Goal: Task Accomplishment & Management: Manage account settings

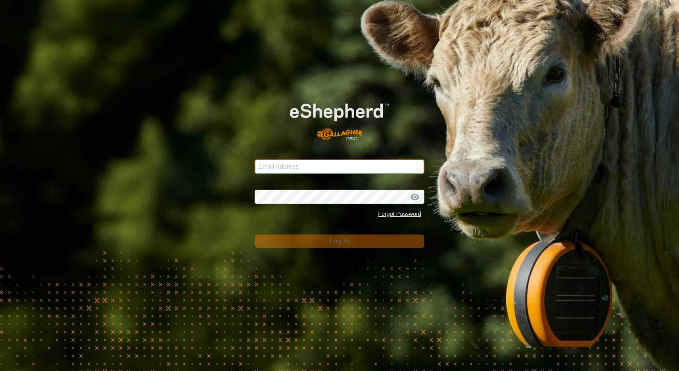
type input "[EMAIL_ADDRESS][DOMAIN_NAME]"
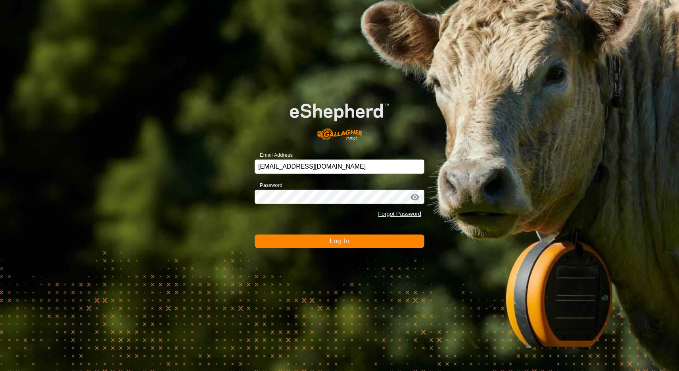
click at [342, 241] on span "Log In" at bounding box center [339, 241] width 19 height 7
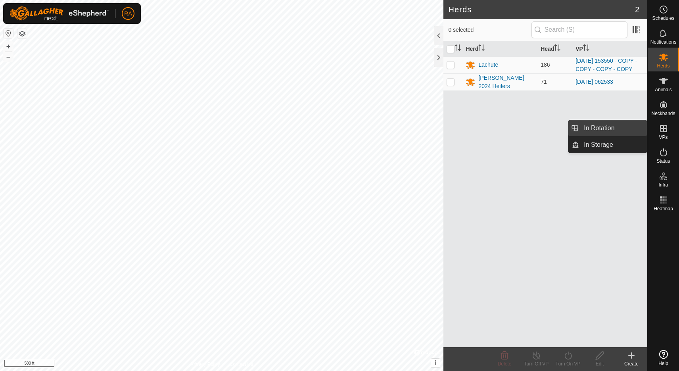
click at [611, 129] on link "In Rotation" at bounding box center [613, 128] width 68 height 16
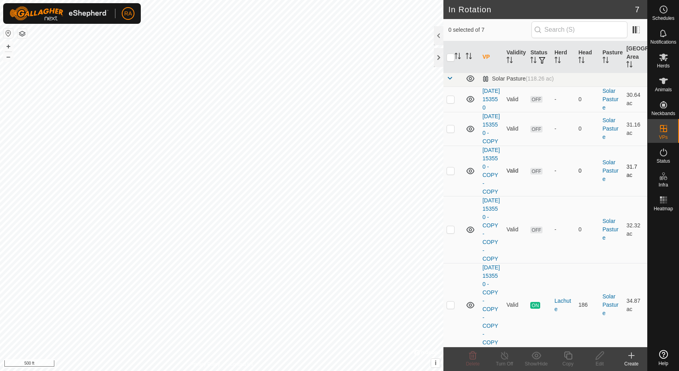
scroll to position [128, 0]
click at [451, 301] on p-checkbox at bounding box center [451, 304] width 8 height 6
checkbox input "true"
click at [569, 361] on div "Copy" at bounding box center [568, 363] width 32 height 7
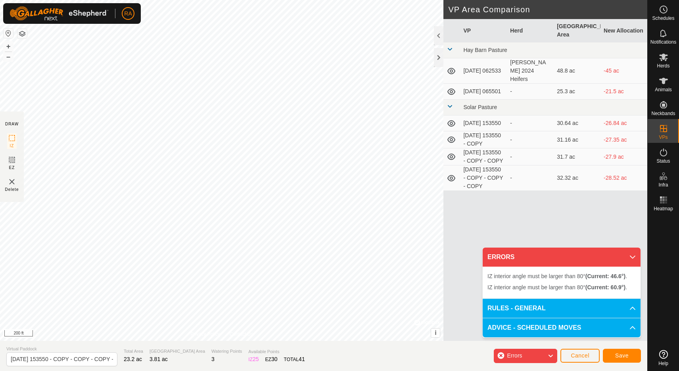
click at [588, 359] on span "Cancel" at bounding box center [580, 355] width 19 height 6
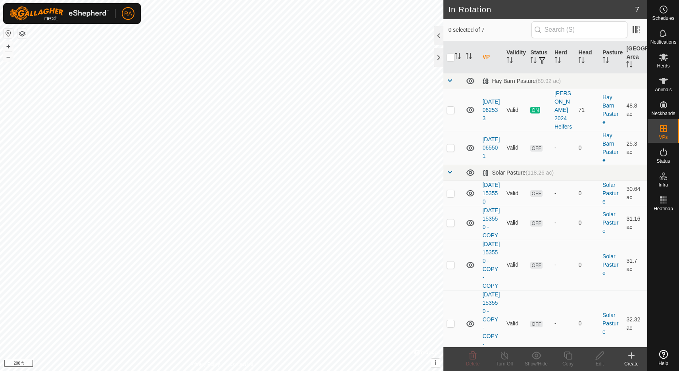
scroll to position [128, 0]
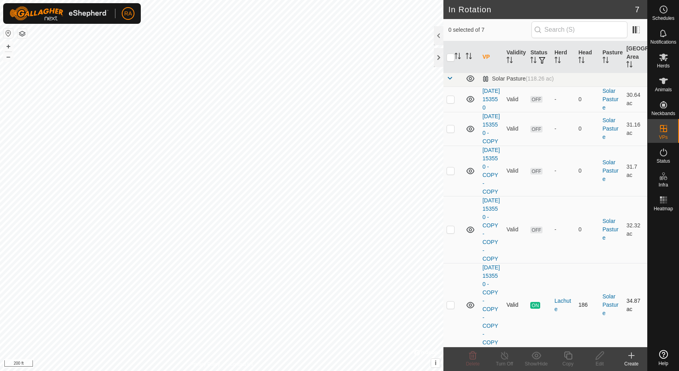
click at [453, 302] on p-checkbox at bounding box center [451, 304] width 8 height 6
checkbox input "true"
click at [567, 358] on icon at bounding box center [568, 356] width 10 height 10
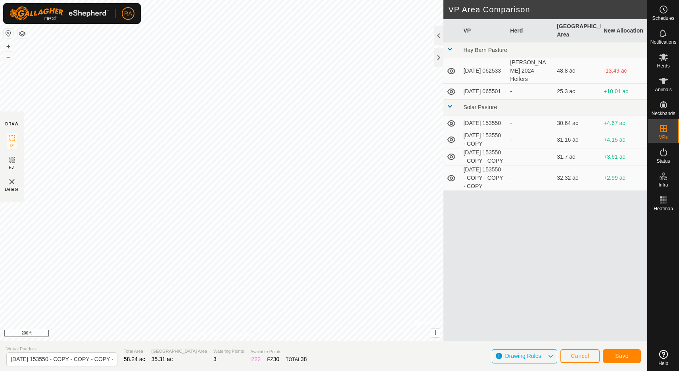
click at [622, 357] on span "Save" at bounding box center [621, 356] width 13 height 6
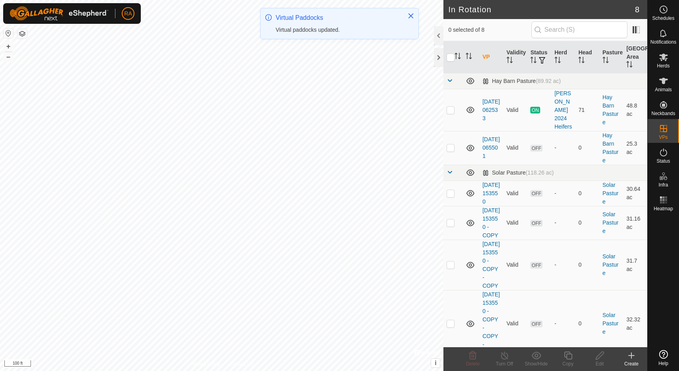
scroll to position [237, 0]
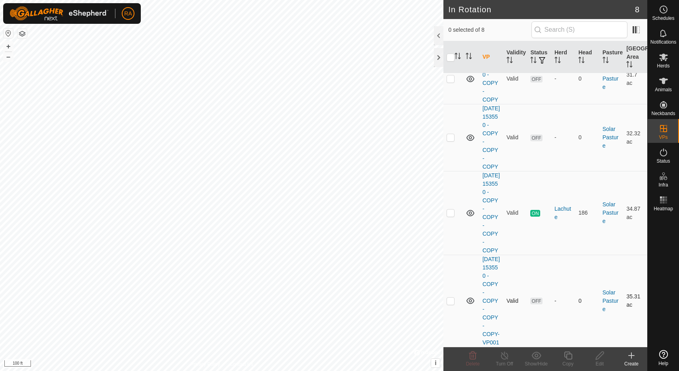
click at [454, 298] on p-checkbox at bounding box center [451, 301] width 8 height 6
click at [451, 298] on p-checkbox at bounding box center [451, 301] width 8 height 6
checkbox input "false"
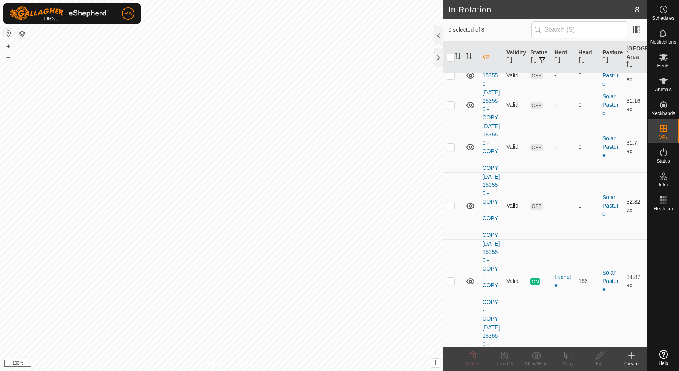
scroll to position [0, 0]
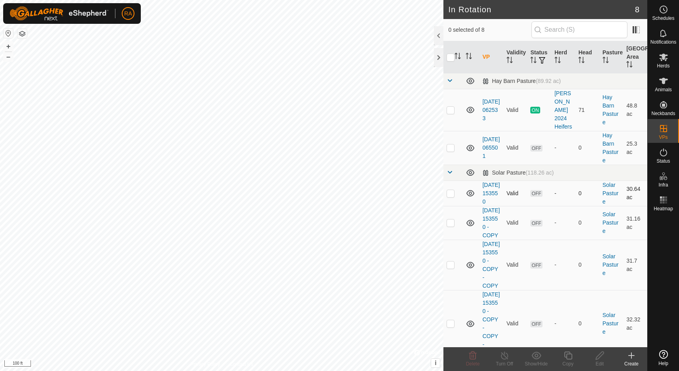
click at [450, 190] on p-checkbox at bounding box center [451, 193] width 8 height 6
checkbox input "true"
click at [451, 226] on p-checkbox at bounding box center [451, 222] width 8 height 6
checkbox input "true"
click at [451, 268] on p-checkbox at bounding box center [451, 264] width 8 height 6
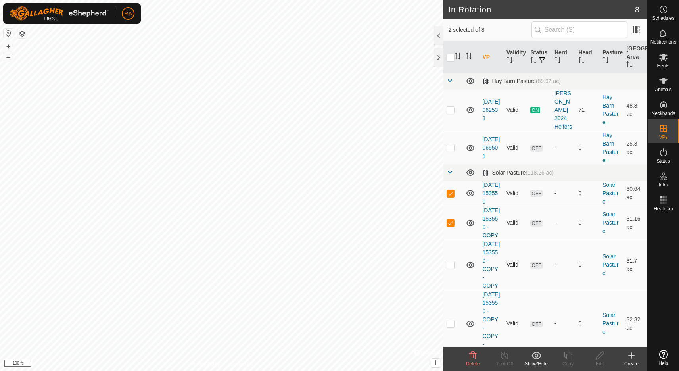
checkbox input "true"
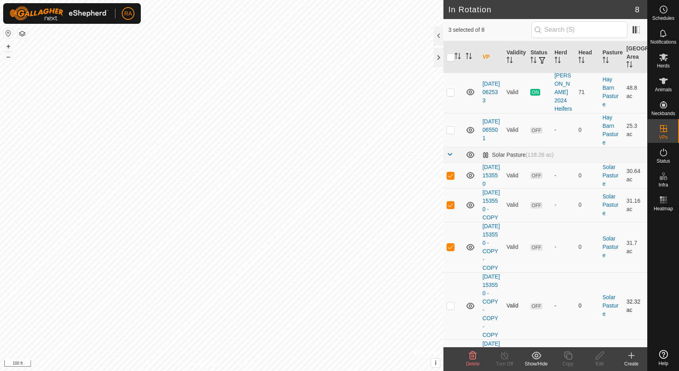
scroll to position [60, 0]
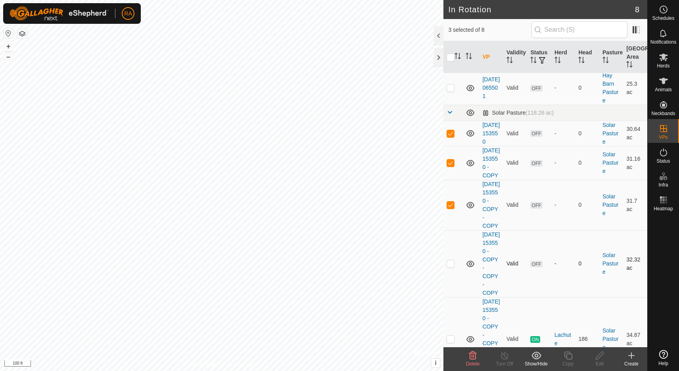
click at [451, 267] on p-checkbox at bounding box center [451, 263] width 8 height 6
checkbox input "true"
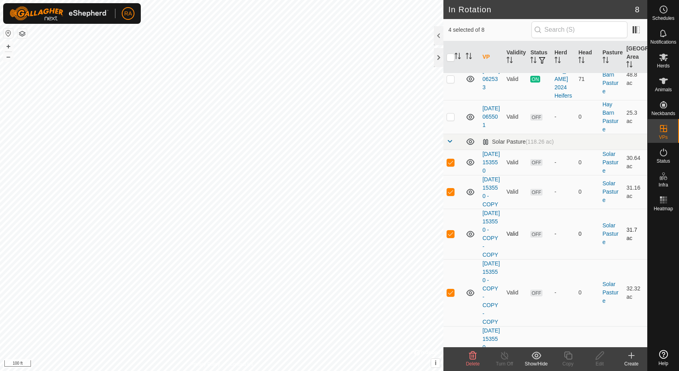
scroll to position [237, 0]
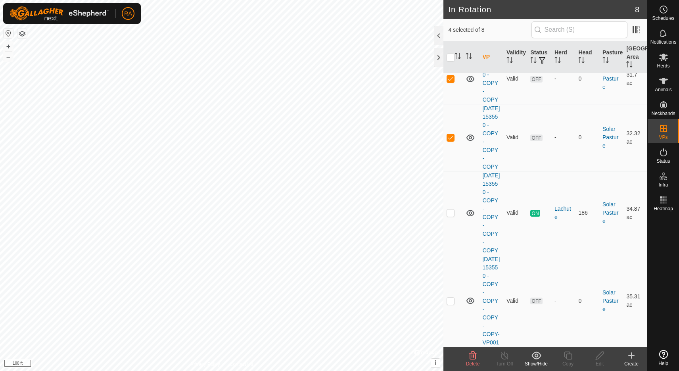
click at [474, 359] on icon at bounding box center [473, 356] width 10 height 10
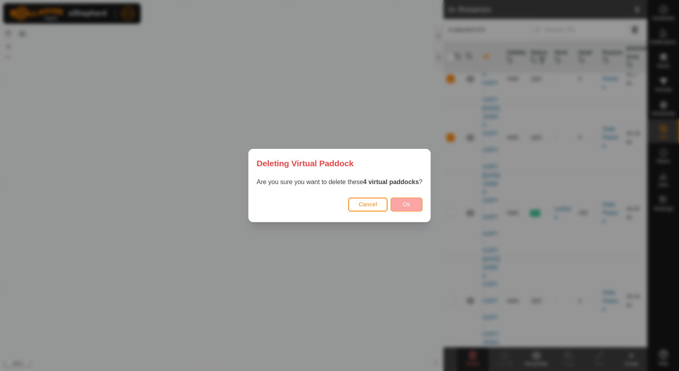
click at [407, 208] on button "Ok" at bounding box center [407, 205] width 32 height 14
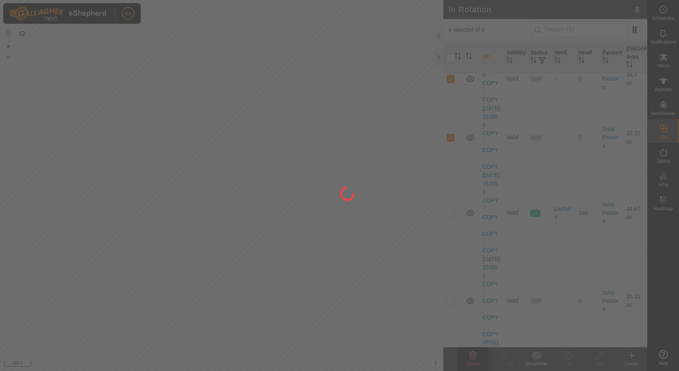
checkbox input "false"
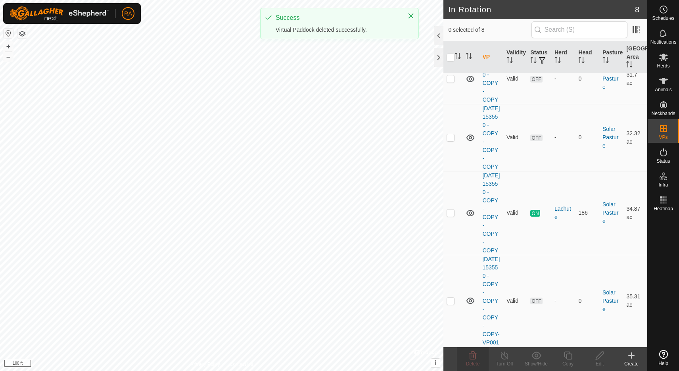
scroll to position [27, 0]
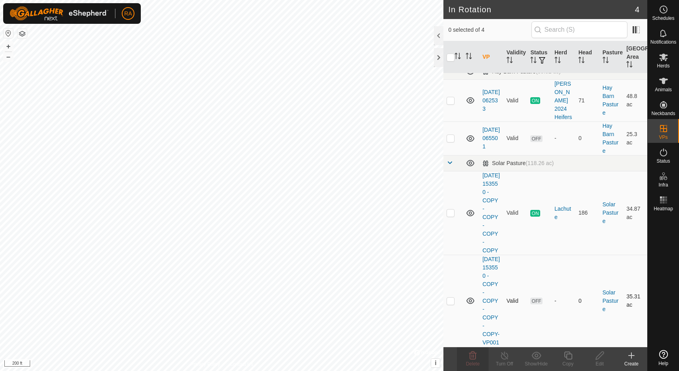
click at [453, 298] on p-checkbox at bounding box center [451, 301] width 8 height 6
checkbox input "true"
click at [570, 358] on icon at bounding box center [568, 356] width 10 height 10
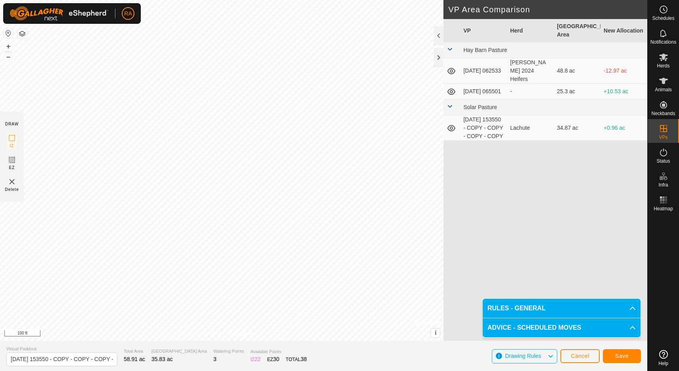
click at [626, 359] on span "Save" at bounding box center [621, 356] width 13 height 6
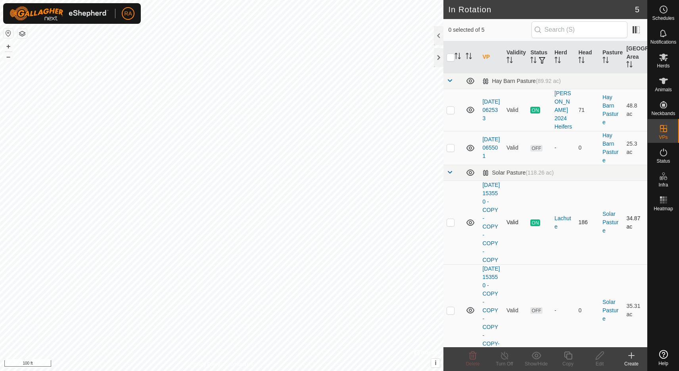
scroll to position [136, 0]
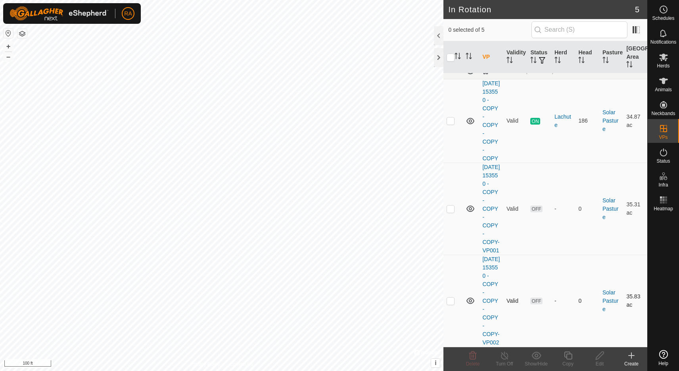
click at [451, 298] on p-checkbox at bounding box center [451, 301] width 8 height 6
checkbox input "true"
click at [568, 357] on icon at bounding box center [568, 356] width 10 height 10
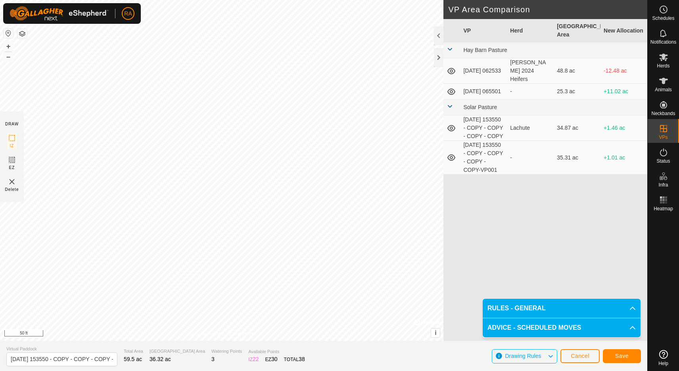
click at [625, 356] on span "Save" at bounding box center [621, 356] width 13 height 6
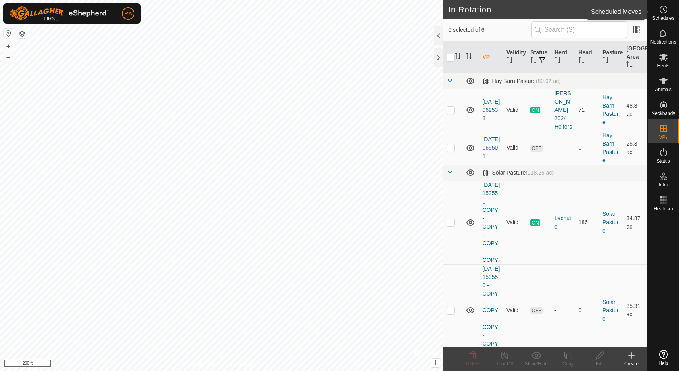
click at [666, 13] on icon at bounding box center [664, 10] width 10 height 10
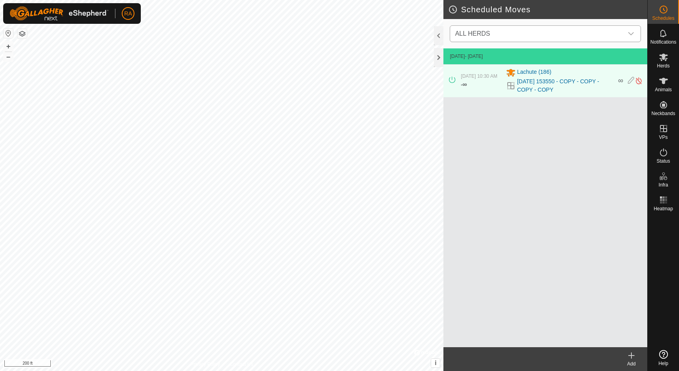
click at [499, 33] on span "ALL HERDS" at bounding box center [537, 34] width 171 height 16
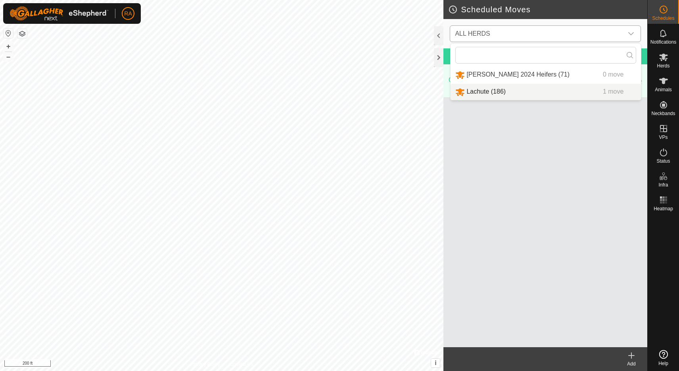
click at [474, 94] on li "Lachute (186) 1 move" at bounding box center [546, 92] width 190 height 16
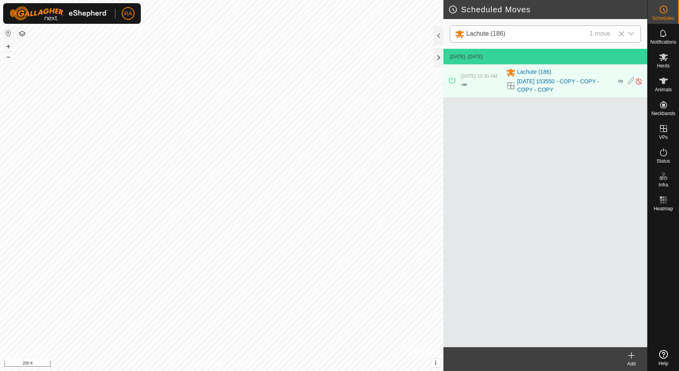
click at [629, 354] on icon at bounding box center [632, 356] width 10 height 10
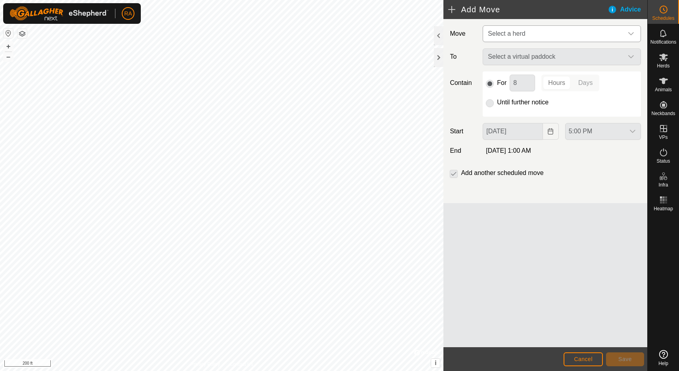
click at [510, 36] on span "Select a herd" at bounding box center [506, 33] width 37 height 7
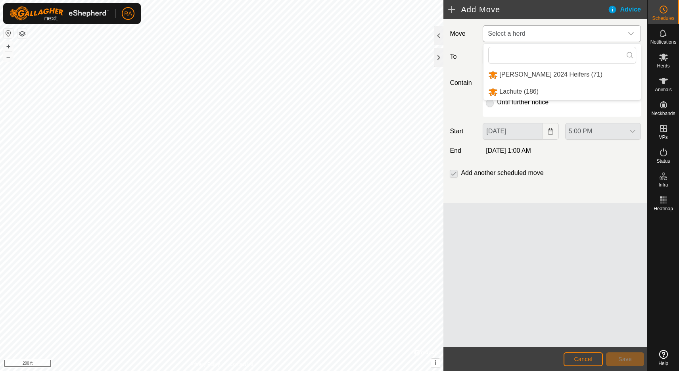
click at [506, 92] on li "Lachute (186)" at bounding box center [562, 92] width 157 height 16
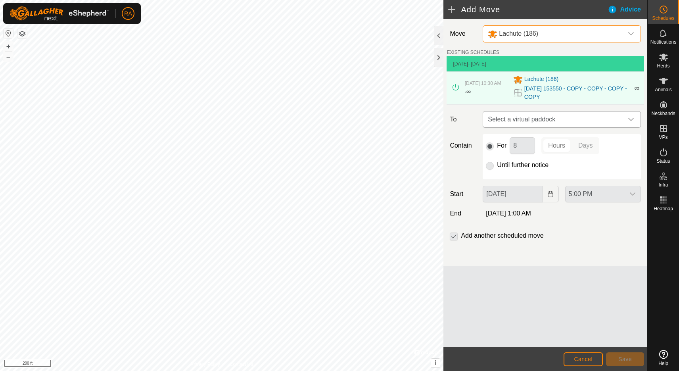
click at [536, 123] on span "Select a virtual paddock" at bounding box center [554, 119] width 138 height 16
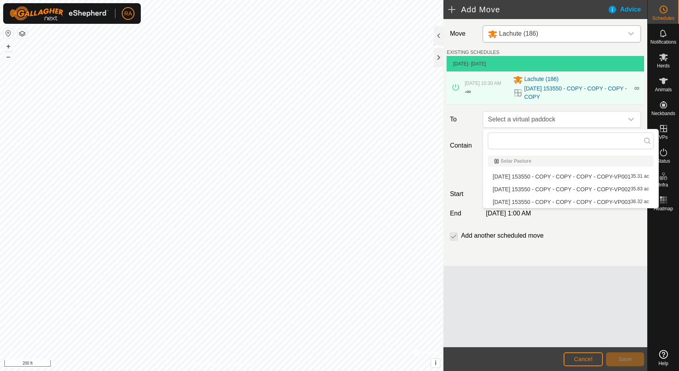
click at [520, 179] on li "[DATE] 153550 - COPY - COPY - COPY - COPY-VP001 35.31 ac" at bounding box center [571, 177] width 166 height 12
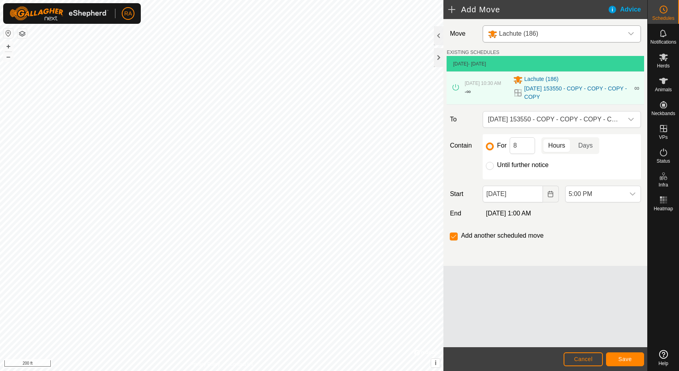
click at [620, 355] on button "Save" at bounding box center [625, 359] width 38 height 14
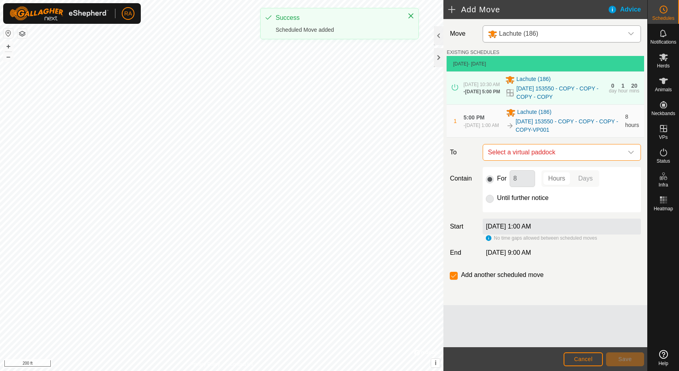
click at [525, 159] on span "Select a virtual paddock" at bounding box center [554, 152] width 138 height 16
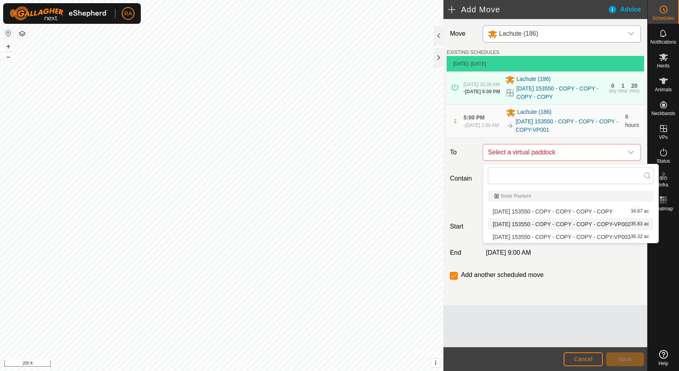
click at [516, 225] on li "[DATE] 153550 - COPY - COPY - COPY - COPY-VP002 35.83 ac" at bounding box center [571, 224] width 166 height 12
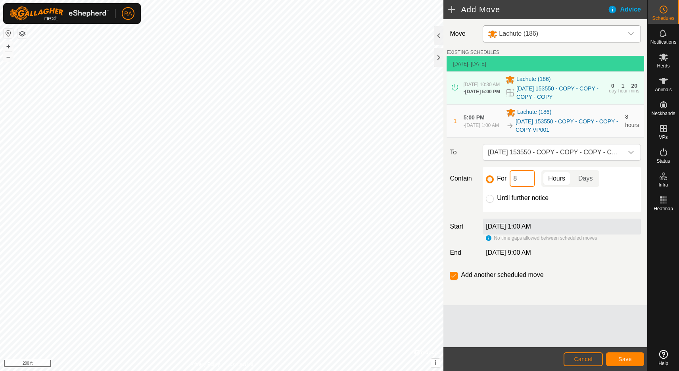
drag, startPoint x: 525, startPoint y: 183, endPoint x: 509, endPoint y: 181, distance: 16.3
click at [509, 181] on div "For 8 Hours Days" at bounding box center [562, 178] width 152 height 17
type input "5"
click at [593, 271] on div "Move Lachute (186) EXISTING SCHEDULES [DATE] - [DATE] [DATE] 10:30 AM - [DATE] …" at bounding box center [546, 162] width 204 height 286
click at [627, 357] on span "Save" at bounding box center [624, 359] width 13 height 6
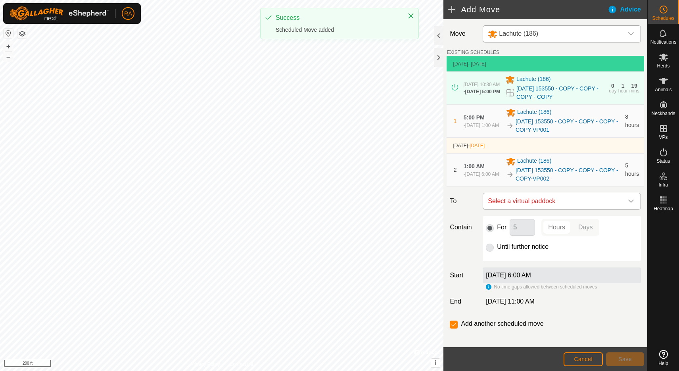
click at [573, 205] on span "Select a virtual paddock" at bounding box center [554, 201] width 138 height 16
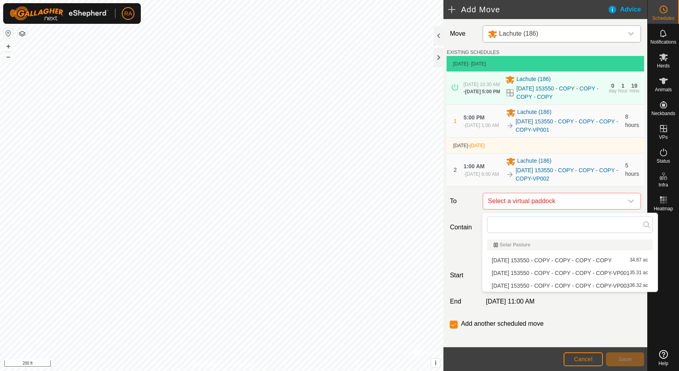
click at [527, 285] on li "[DATE] 153550 - COPY - COPY - COPY - COPY-VP003 36.32 ac" at bounding box center [570, 286] width 166 height 12
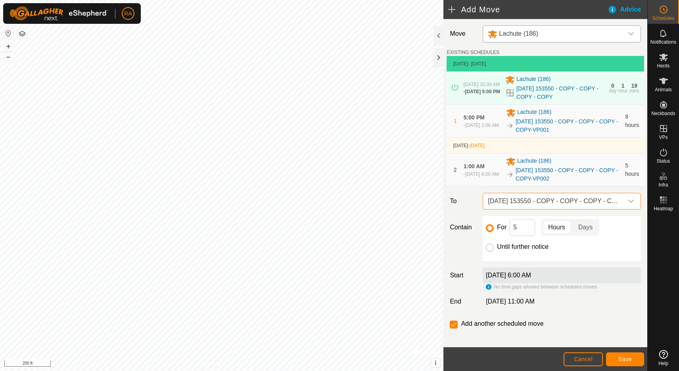
click at [490, 251] on input "Until further notice" at bounding box center [490, 248] width 8 height 8
radio input "true"
checkbox input "false"
click at [626, 359] on span "Save" at bounding box center [624, 359] width 13 height 6
